Goal: Communication & Community: Answer question/provide support

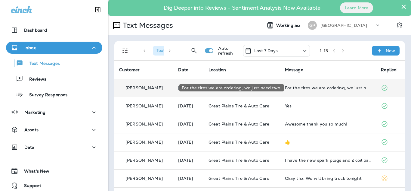
click at [323, 89] on div "For the tires we are ordering, we just need two." at bounding box center [328, 87] width 87 height 5
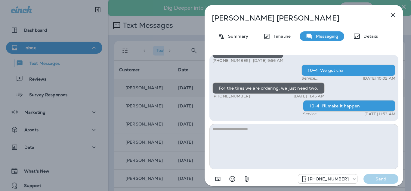
click at [392, 15] on icon "button" at bounding box center [393, 14] width 7 height 7
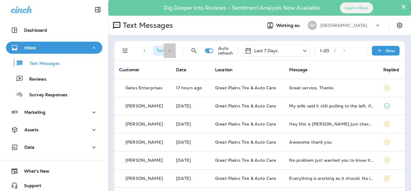
click at [168, 52] on icon at bounding box center [170, 50] width 4 height 4
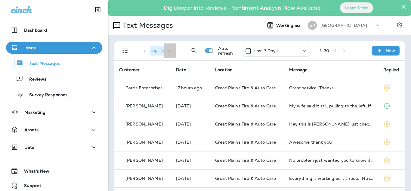
click at [168, 52] on icon at bounding box center [170, 50] width 4 height 4
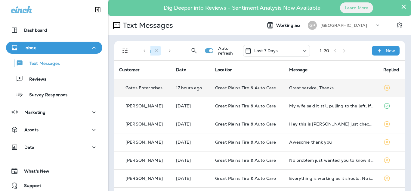
scroll to position [0, 56]
